Goal: Entertainment & Leisure: Browse casually

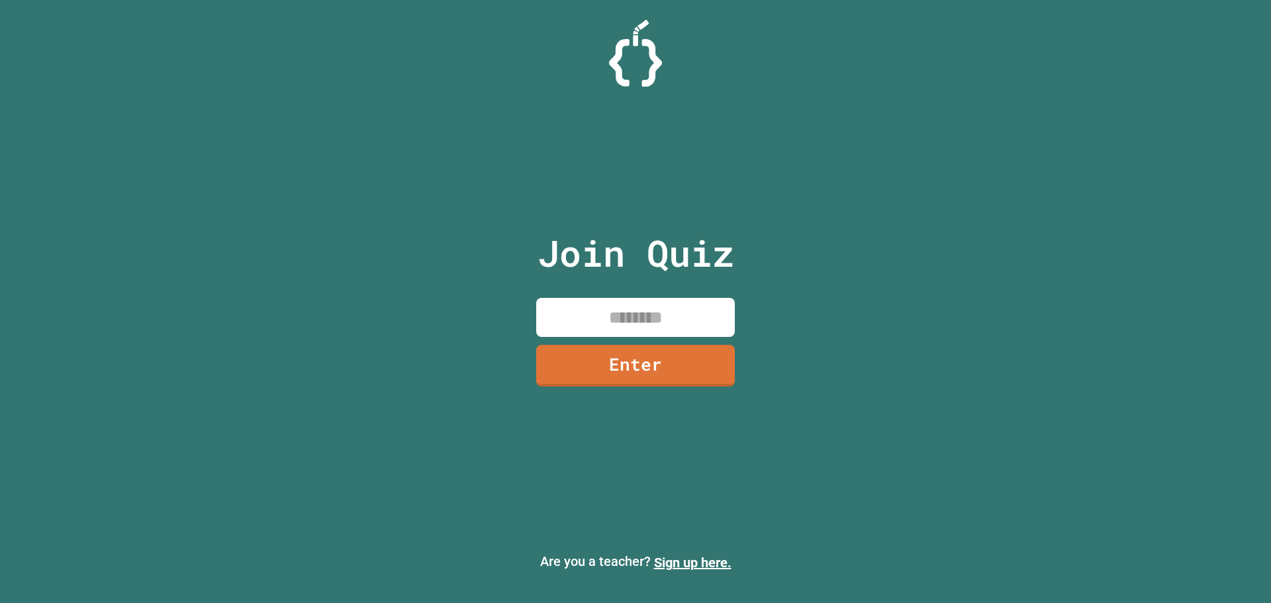
click at [684, 335] on input at bounding box center [635, 317] width 199 height 39
type input "********"
click at [670, 373] on link "Enter" at bounding box center [636, 365] width 202 height 44
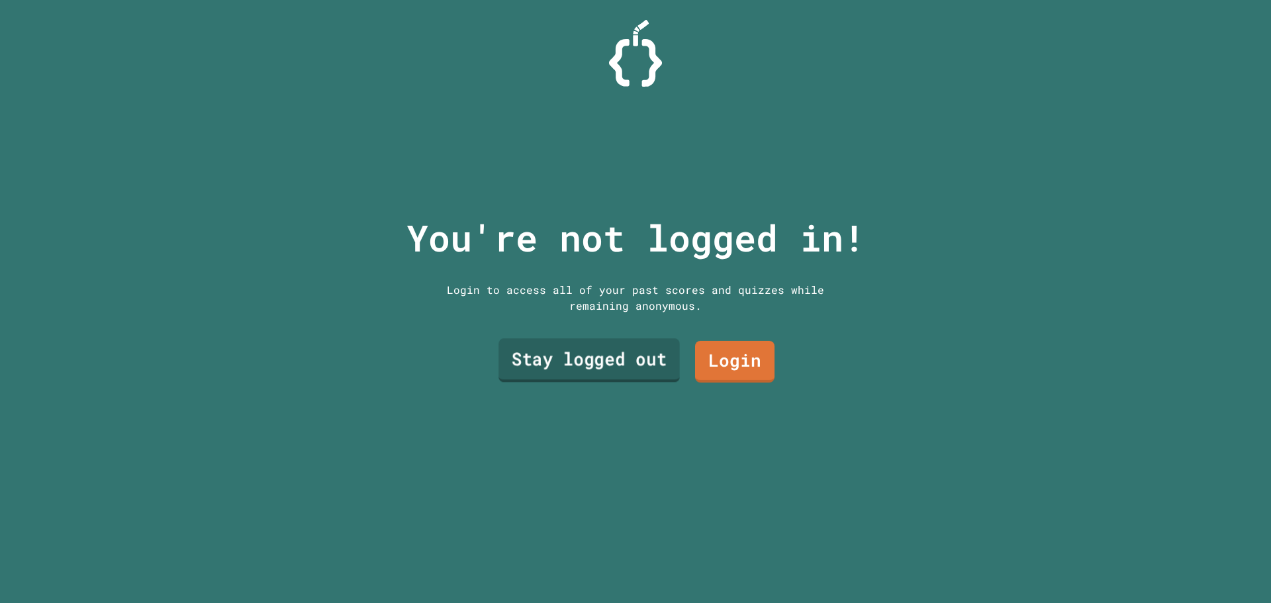
click at [626, 369] on link "Stay logged out" at bounding box center [588, 361] width 181 height 44
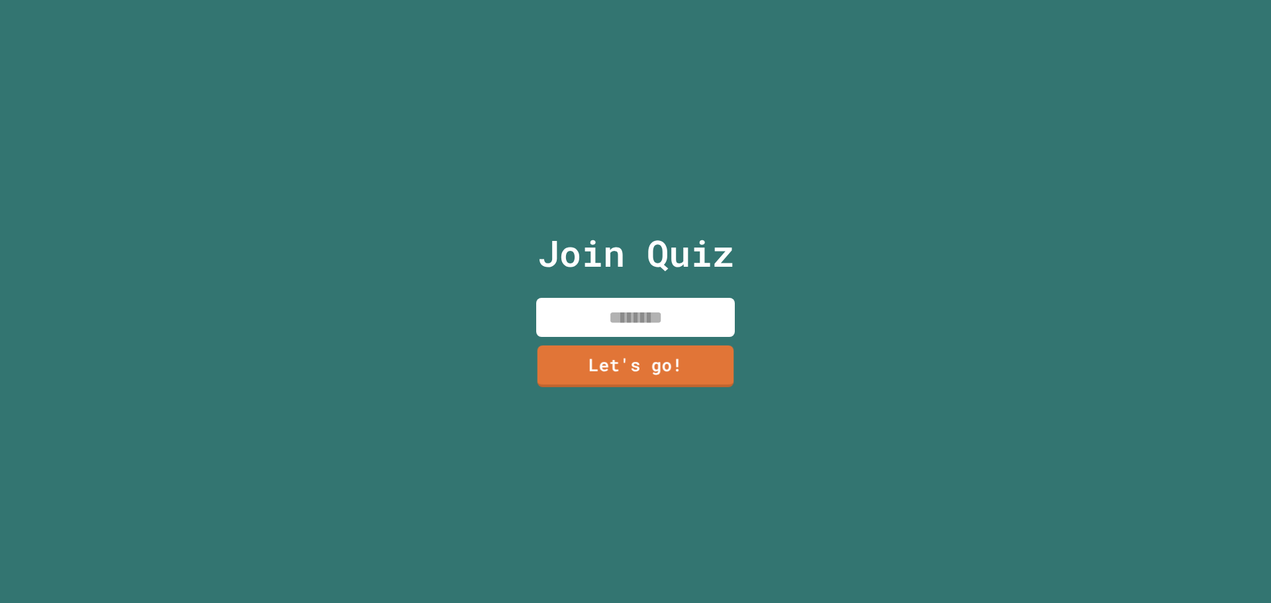
click at [625, 322] on input at bounding box center [635, 317] width 199 height 39
type input "*****"
click at [691, 354] on link "Let's go!" at bounding box center [635, 363] width 180 height 44
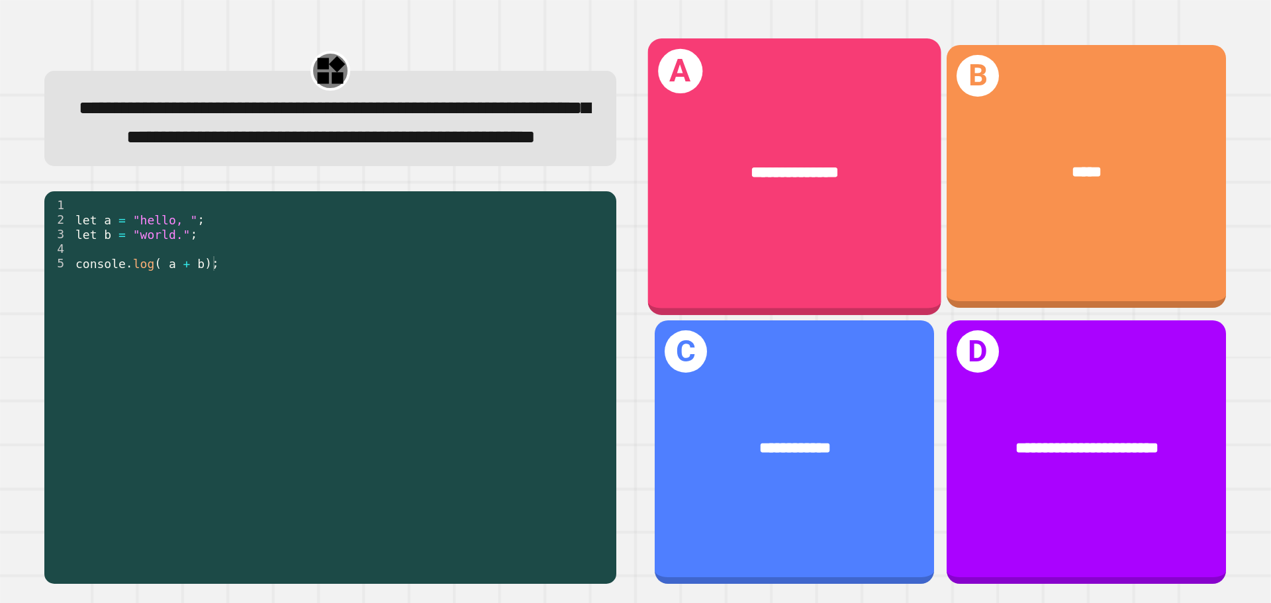
click at [820, 269] on div "**********" at bounding box center [794, 176] width 293 height 276
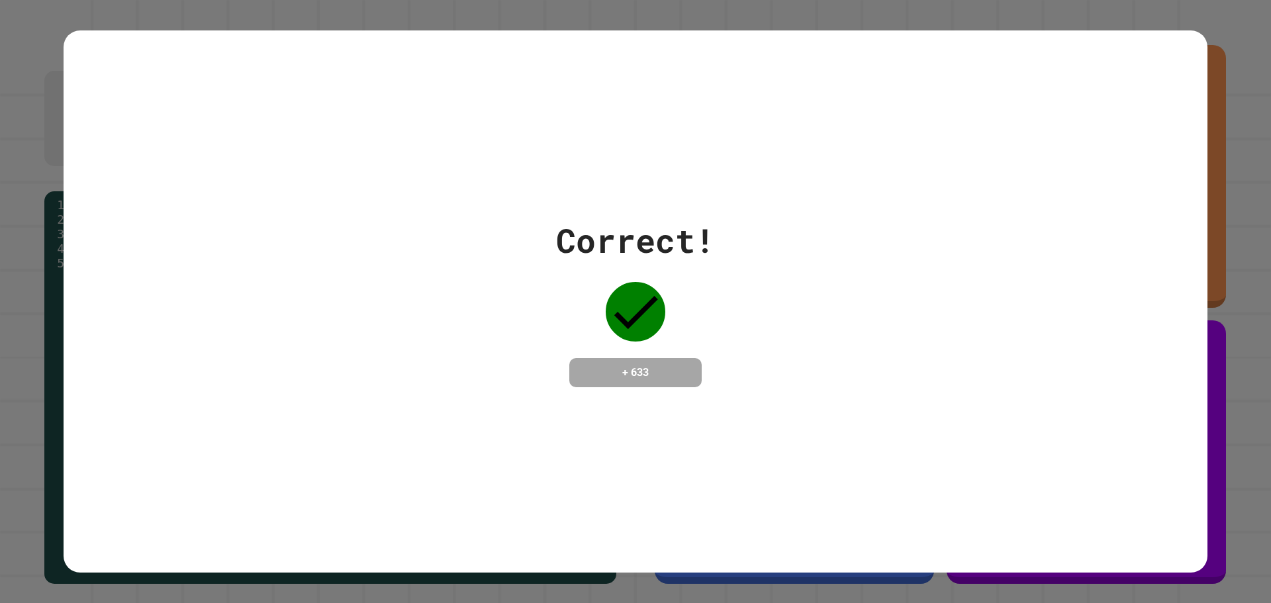
drag, startPoint x: 715, startPoint y: 390, endPoint x: 734, endPoint y: 363, distance: 32.3
click at [715, 388] on div "Correct! + 633" at bounding box center [635, 301] width 1143 height 543
click at [736, 382] on div "Correct! + 633" at bounding box center [635, 301] width 1143 height 171
click at [733, 377] on div "Correct! + 633" at bounding box center [635, 301] width 1143 height 171
drag, startPoint x: 729, startPoint y: 375, endPoint x: 751, endPoint y: 373, distance: 21.9
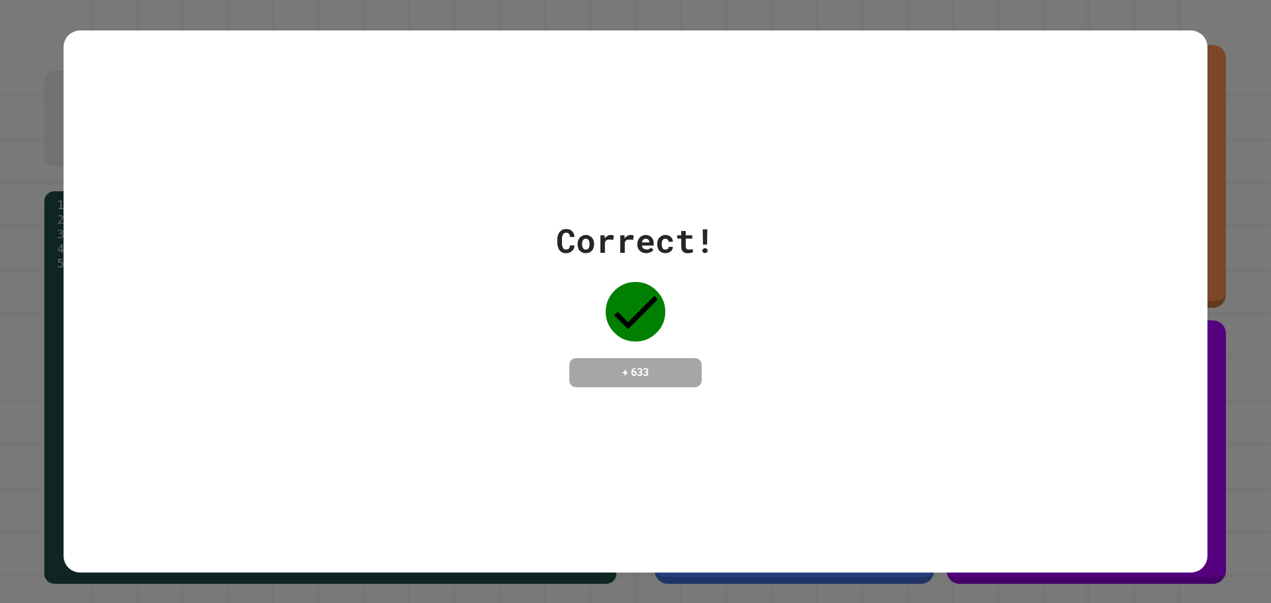
click at [738, 374] on div "Correct! + 633" at bounding box center [635, 301] width 1143 height 171
click at [751, 373] on div "Correct! + 633" at bounding box center [635, 301] width 1143 height 171
click at [751, 377] on div "Correct! + 633" at bounding box center [635, 301] width 1143 height 171
click at [751, 379] on div "Correct! + 633" at bounding box center [635, 301] width 1143 height 171
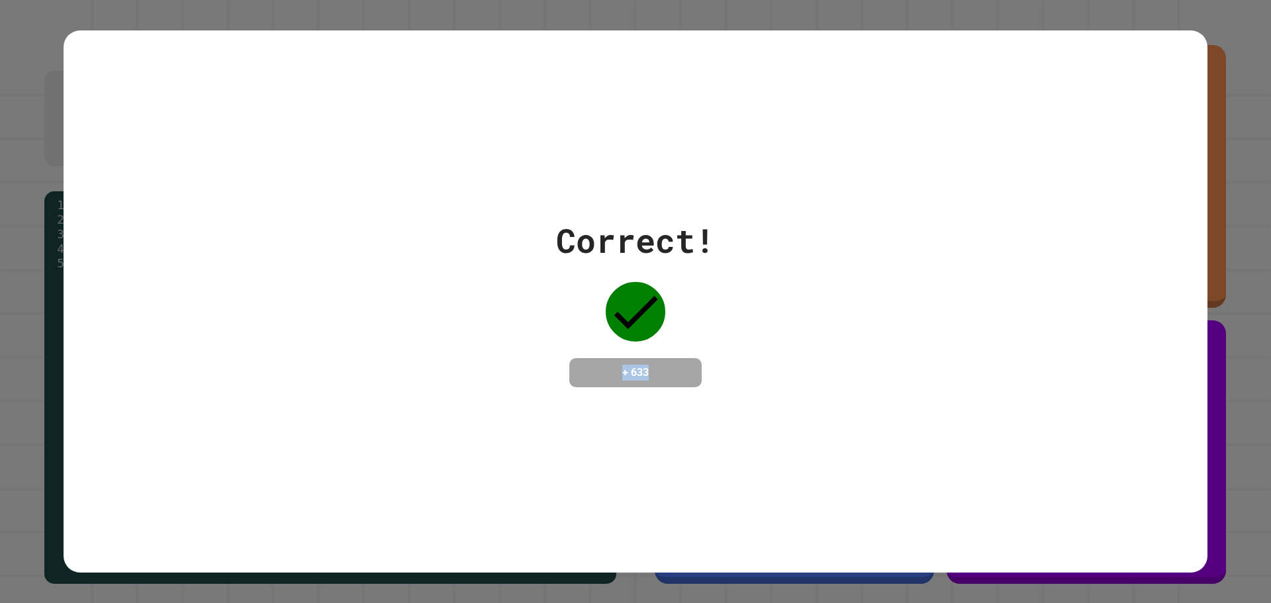
click at [758, 368] on div "Correct! + 633" at bounding box center [635, 301] width 1143 height 171
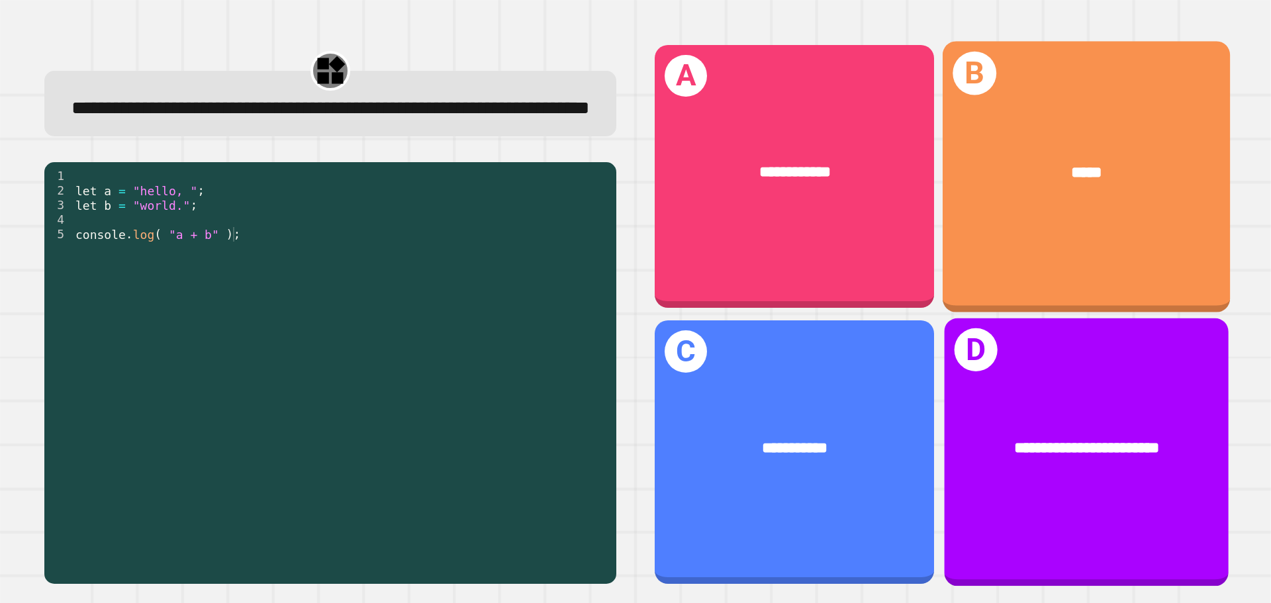
click at [910, 203] on div "**********" at bounding box center [793, 172] width 279 height 85
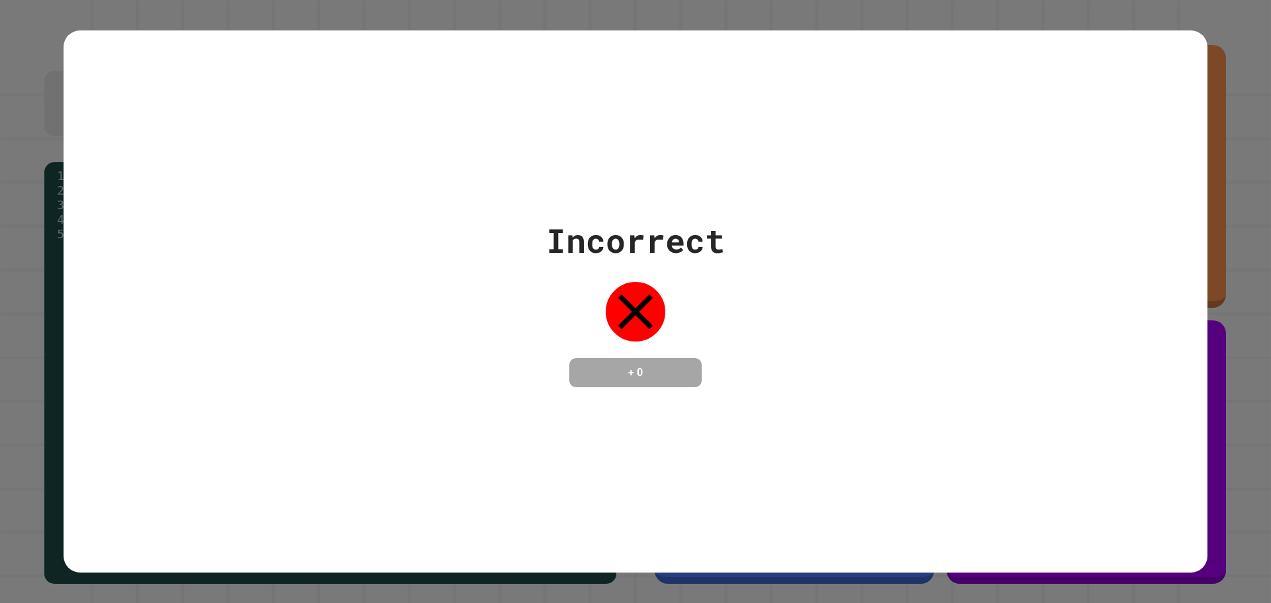
click at [682, 332] on div "Incorrect + 0" at bounding box center [635, 301] width 179 height 171
click at [682, 314] on div "Incorrect + 0" at bounding box center [635, 301] width 179 height 171
drag, startPoint x: 1181, startPoint y: 89, endPoint x: 1177, endPoint y: 107, distance: 18.9
click at [1179, 89] on div "Incorrect + 0" at bounding box center [635, 301] width 1271 height 603
drag, startPoint x: 1177, startPoint y: 107, endPoint x: 1195, endPoint y: 99, distance: 20.4
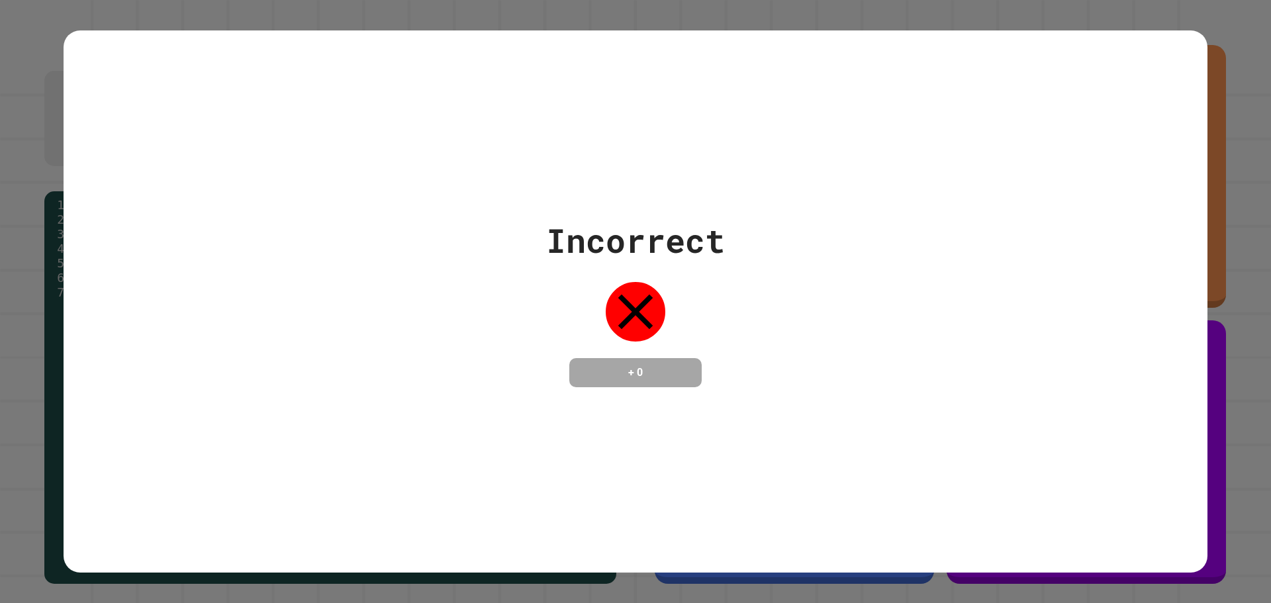
click at [1185, 105] on div "Incorrect + 0" at bounding box center [635, 301] width 1143 height 543
drag, startPoint x: 1195, startPoint y: 95, endPoint x: 1199, endPoint y: 83, distance: 11.9
click at [1196, 92] on div "Incorrect + 0" at bounding box center [635, 301] width 1143 height 543
click at [1200, 84] on div "Incorrect + 0" at bounding box center [635, 301] width 1271 height 603
drag, startPoint x: 1200, startPoint y: 84, endPoint x: 1147, endPoint y: 77, distance: 52.7
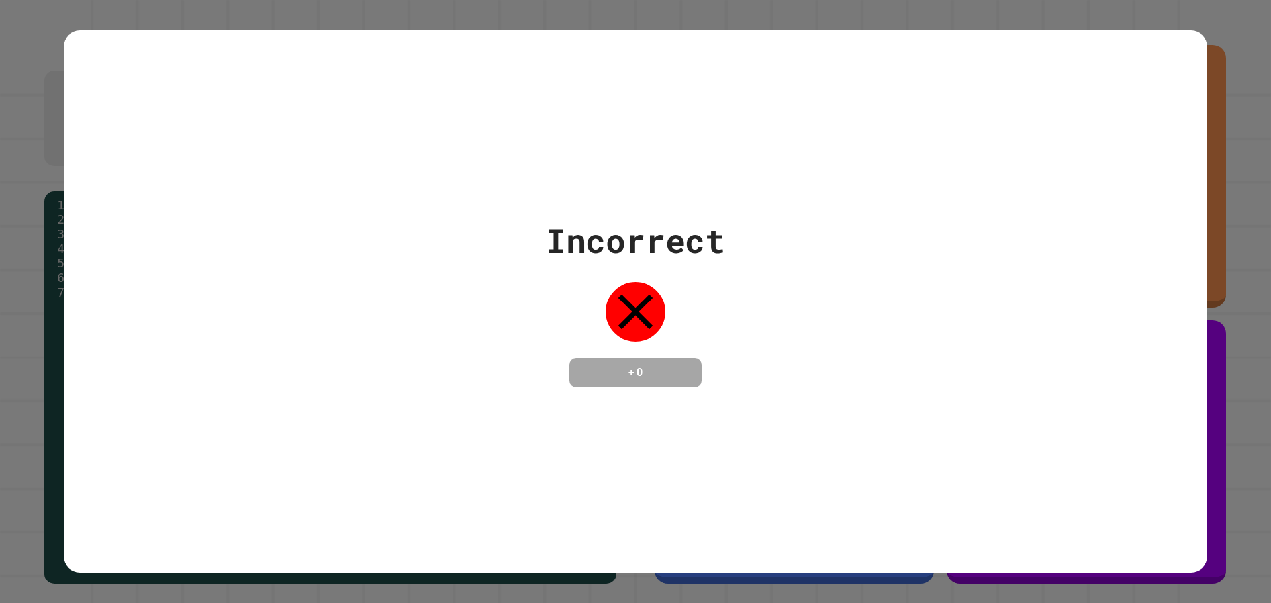
click at [1178, 81] on div "Incorrect + 0" at bounding box center [635, 301] width 1271 height 603
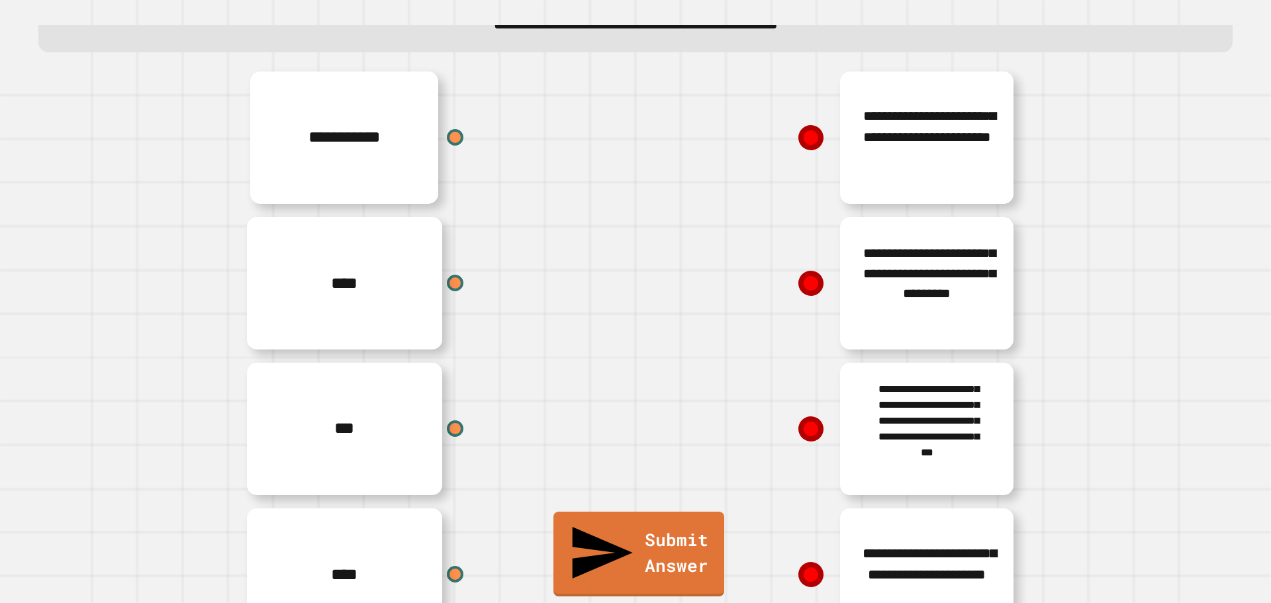
scroll to position [12, 0]
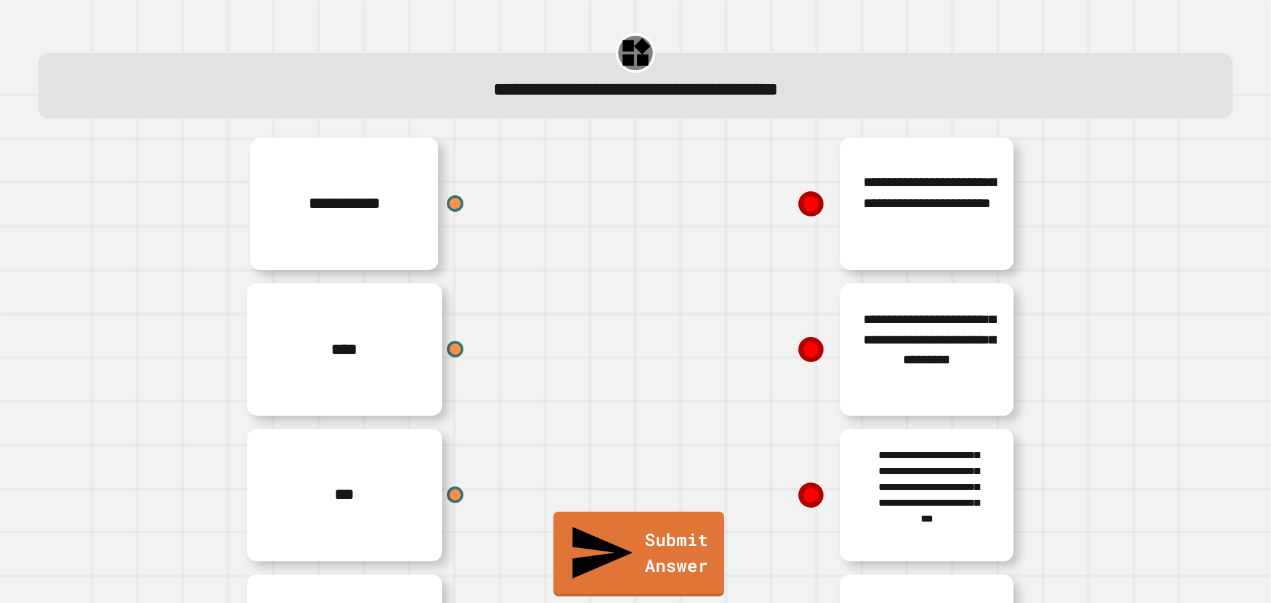
drag, startPoint x: 809, startPoint y: 202, endPoint x: 762, endPoint y: 225, distance: 52.1
click at [762, 225] on div "**********" at bounding box center [833, 204] width 397 height 146
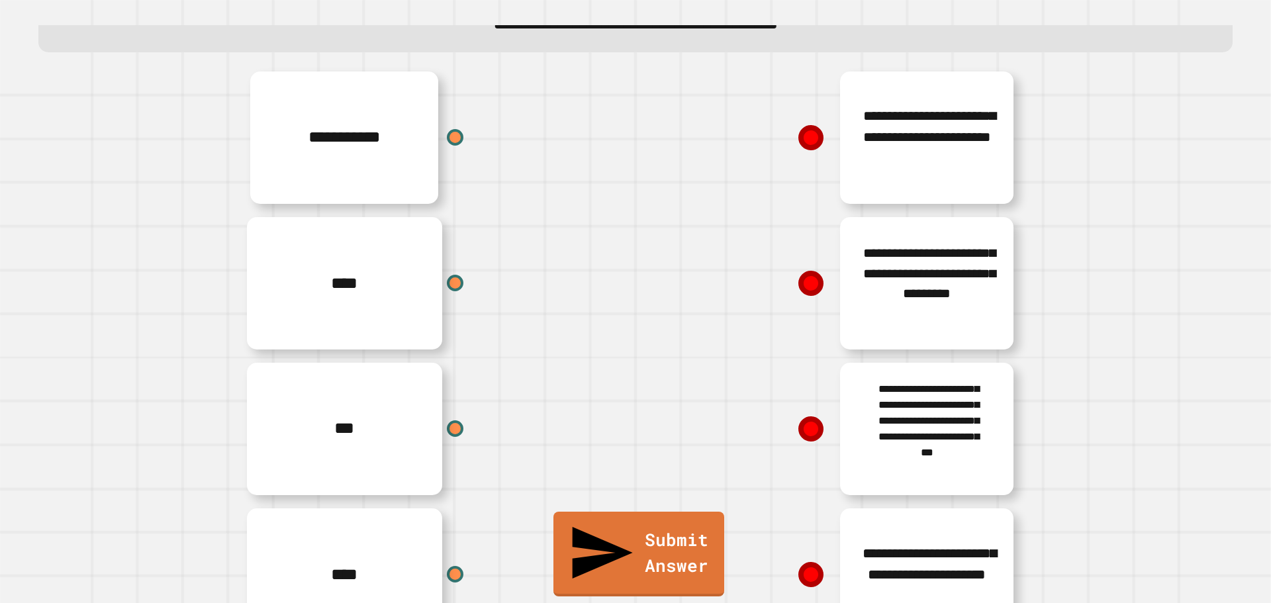
scroll to position [144, 0]
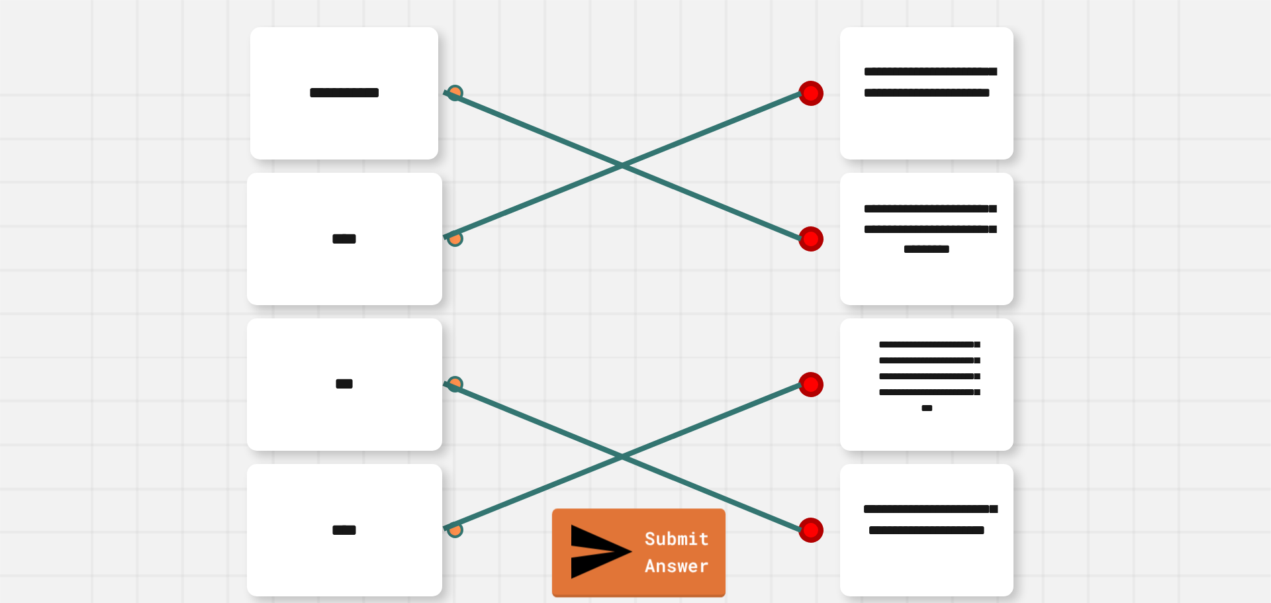
click at [593, 590] on link "Submit Answer" at bounding box center [638, 552] width 173 height 89
